Goal: Information Seeking & Learning: Learn about a topic

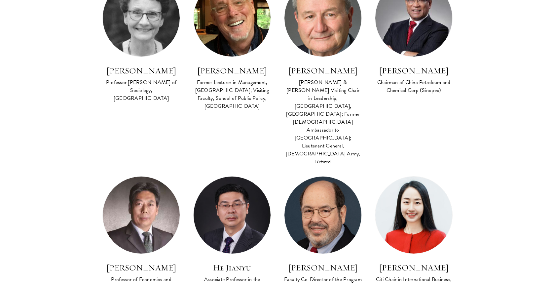
scroll to position [724, 0]
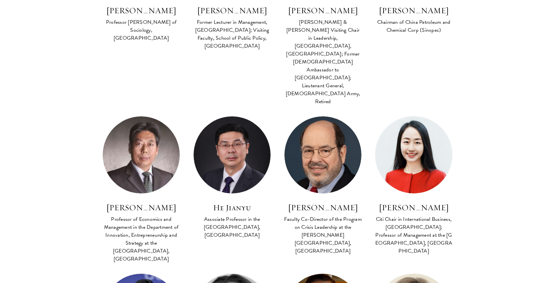
drag, startPoint x: 364, startPoint y: 130, endPoint x: 280, endPoint y: 129, distance: 83.9
click at [280, 129] on div "Lead Faculty Leadership in Public Crises and Emergencies FACULTY BIO [PERSON_NA…" at bounding box center [322, 190] width 91 height 149
copy h3 "[PERSON_NAME]"
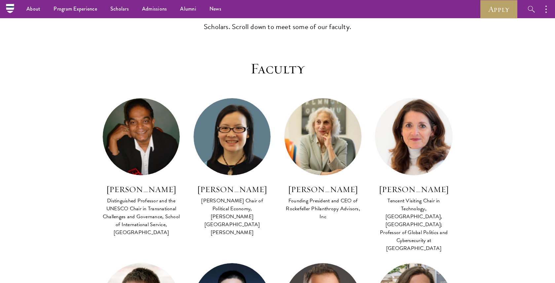
scroll to position [205, 0]
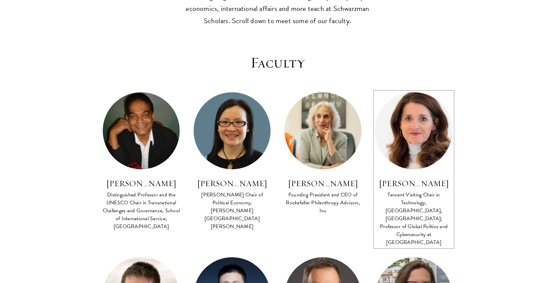
click at [427, 184] on h3 "[PERSON_NAME]" at bounding box center [414, 183] width 78 height 11
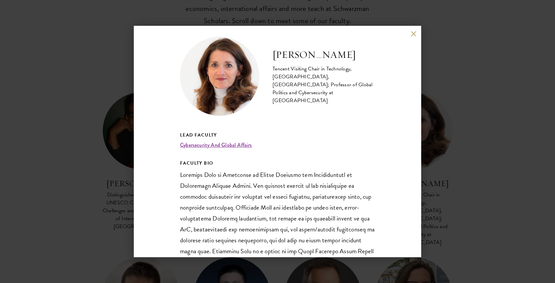
scroll to position [4, 0]
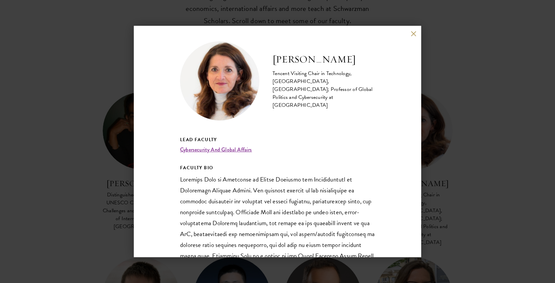
click at [308, 63] on h2 "[PERSON_NAME]" at bounding box center [323, 59] width 102 height 13
copy div "[PERSON_NAME]"
click at [466, 39] on div "[PERSON_NAME] Tencent Visiting Chair in Technology, [GEOGRAPHIC_DATA], [GEOGRAP…" at bounding box center [277, 141] width 555 height 283
